Goal: Task Accomplishment & Management: Use online tool/utility

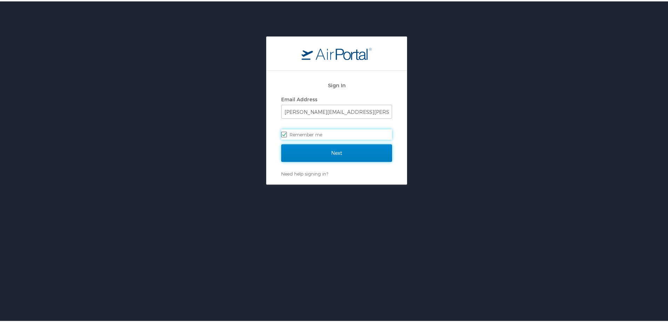
click at [319, 156] on input "Next" at bounding box center [336, 152] width 111 height 18
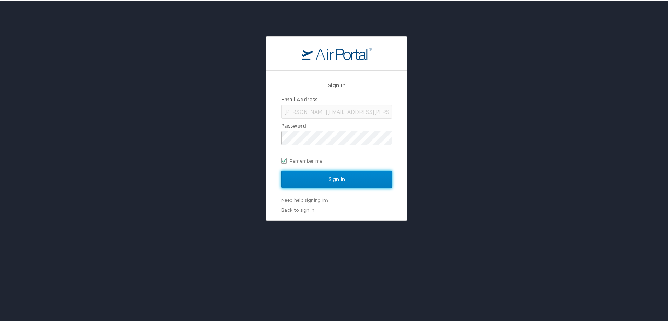
click at [309, 176] on input "Sign In" at bounding box center [336, 178] width 111 height 18
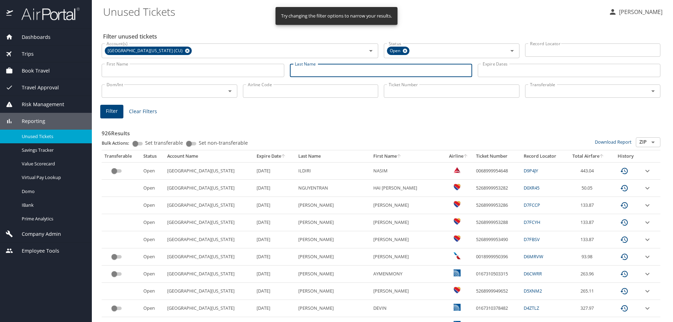
click at [316, 71] on input "Last Name" at bounding box center [381, 70] width 183 height 13
click at [105, 107] on button "Filter" at bounding box center [111, 112] width 23 height 14
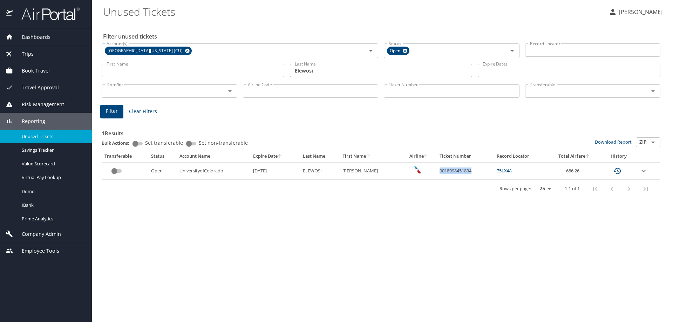
drag, startPoint x: 469, startPoint y: 171, endPoint x: 435, endPoint y: 171, distance: 33.3
click at [437, 171] on td "0018998451834" at bounding box center [465, 170] width 57 height 17
copy td "0018998451834"
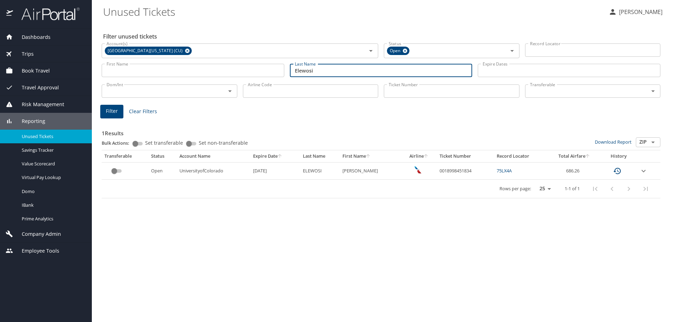
drag, startPoint x: 335, startPoint y: 64, endPoint x: 281, endPoint y: 64, distance: 54.3
click at [280, 70] on div "First Name First Name Last Name Elewosi Last Name Expire Dates Expire Dates" at bounding box center [381, 70] width 564 height 25
click at [117, 110] on button "Filter" at bounding box center [111, 112] width 23 height 14
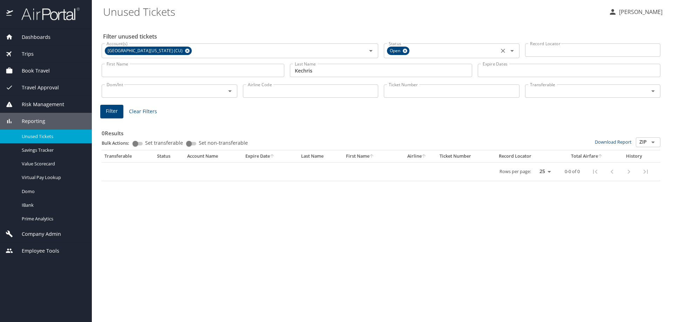
click at [404, 48] on icon at bounding box center [404, 51] width 5 height 8
click at [115, 112] on span "Filter" at bounding box center [112, 111] width 12 height 9
click at [510, 49] on icon "Open" at bounding box center [512, 50] width 8 height 8
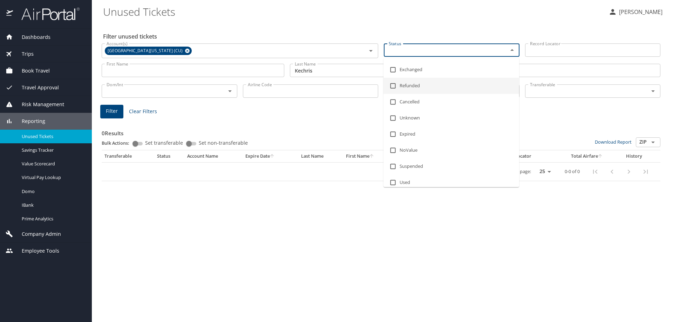
scroll to position [19, 0]
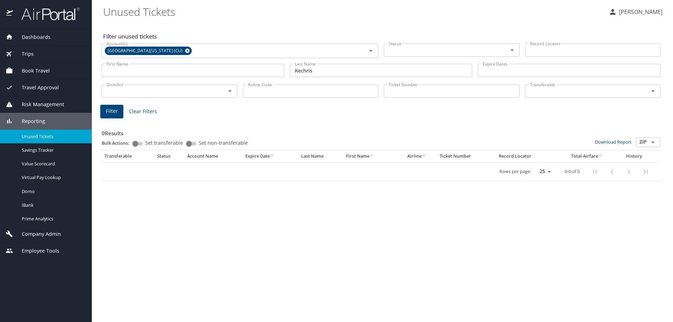
click at [348, 237] on div "Filter unused tickets Account(s) University of Colorado (CU) Account(s) Status …" at bounding box center [382, 172] width 559 height 300
click at [111, 107] on span "Filter" at bounding box center [112, 111] width 12 height 9
click at [326, 70] on input "Kechris" at bounding box center [381, 70] width 183 height 13
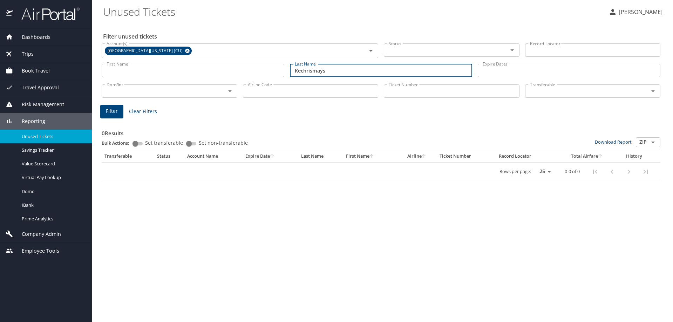
type input "Kechrismays"
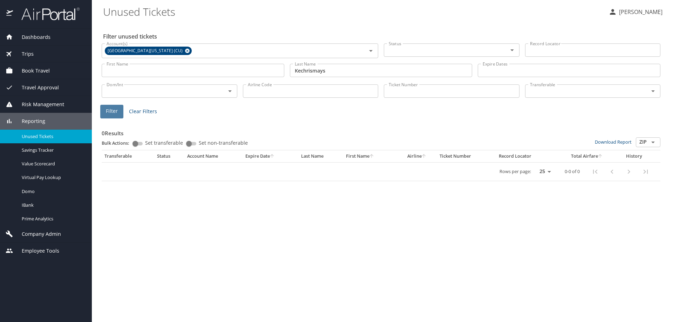
click at [121, 114] on button "Filter" at bounding box center [111, 112] width 23 height 14
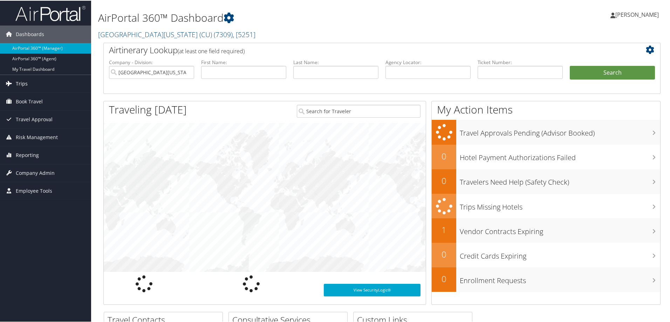
click at [16, 82] on span "Trips" at bounding box center [22, 83] width 12 height 18
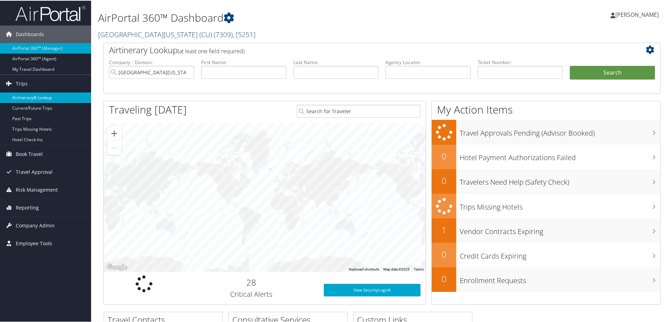
click at [46, 94] on link "Airtinerary® Lookup" at bounding box center [45, 97] width 91 height 11
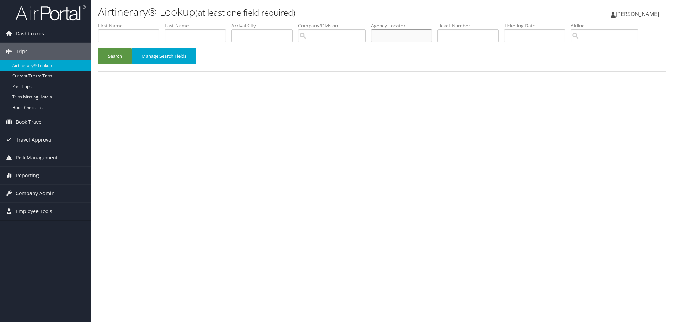
click at [393, 39] on input "text" at bounding box center [401, 35] width 61 height 13
click at [451, 32] on input "text" at bounding box center [467, 35] width 61 height 13
paste input "0018998451834"
type input "0018998451834"
click at [119, 53] on button "Search" at bounding box center [115, 56] width 34 height 16
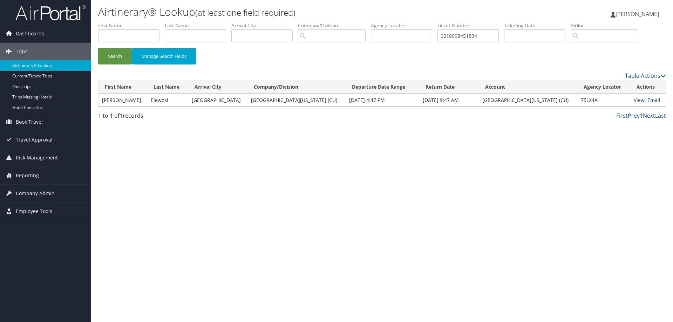
click at [634, 99] on link "View" at bounding box center [639, 100] width 11 height 7
